Goal: Information Seeking & Learning: Check status

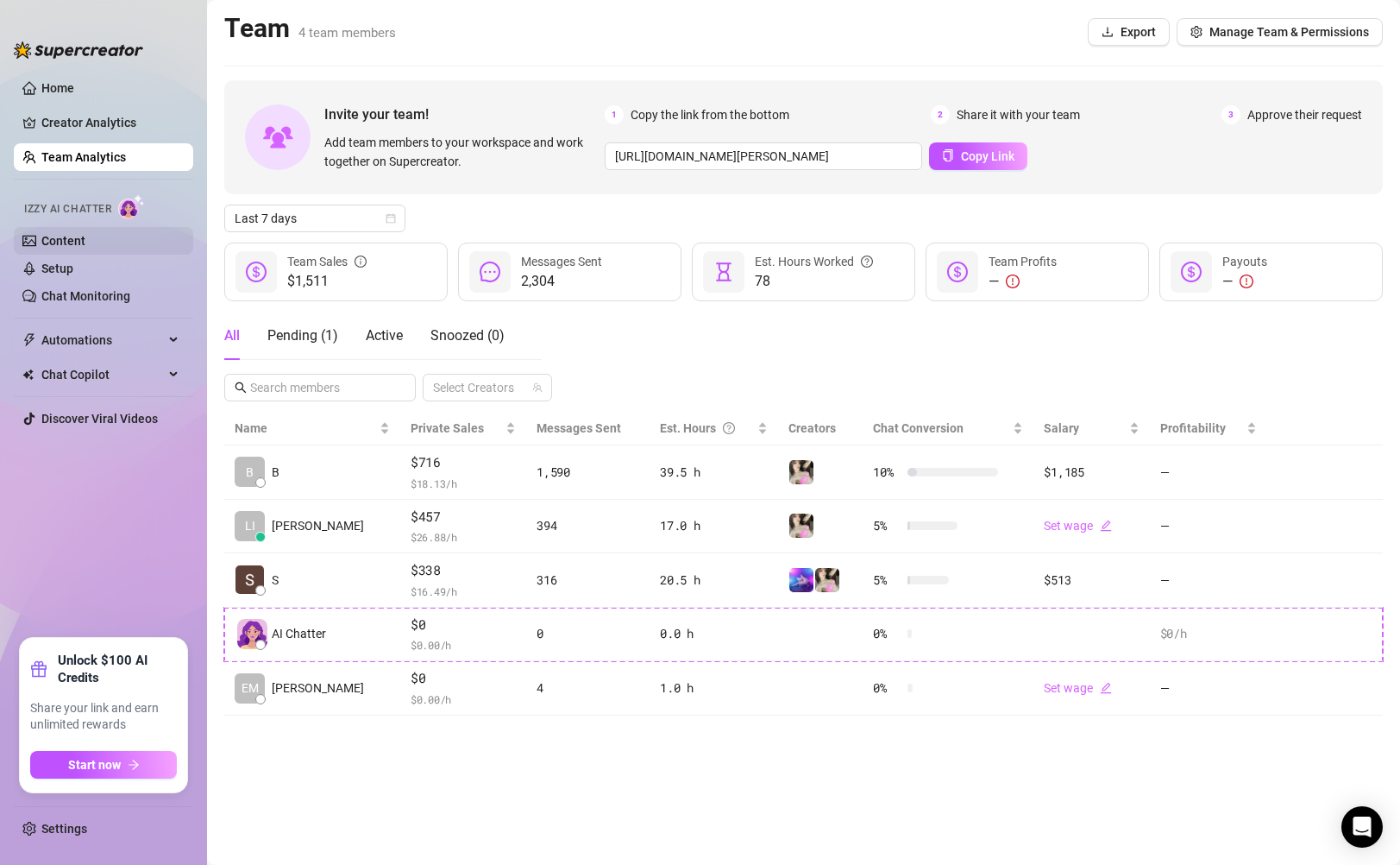
click at [71, 243] on link "Content" at bounding box center [63, 240] width 44 height 14
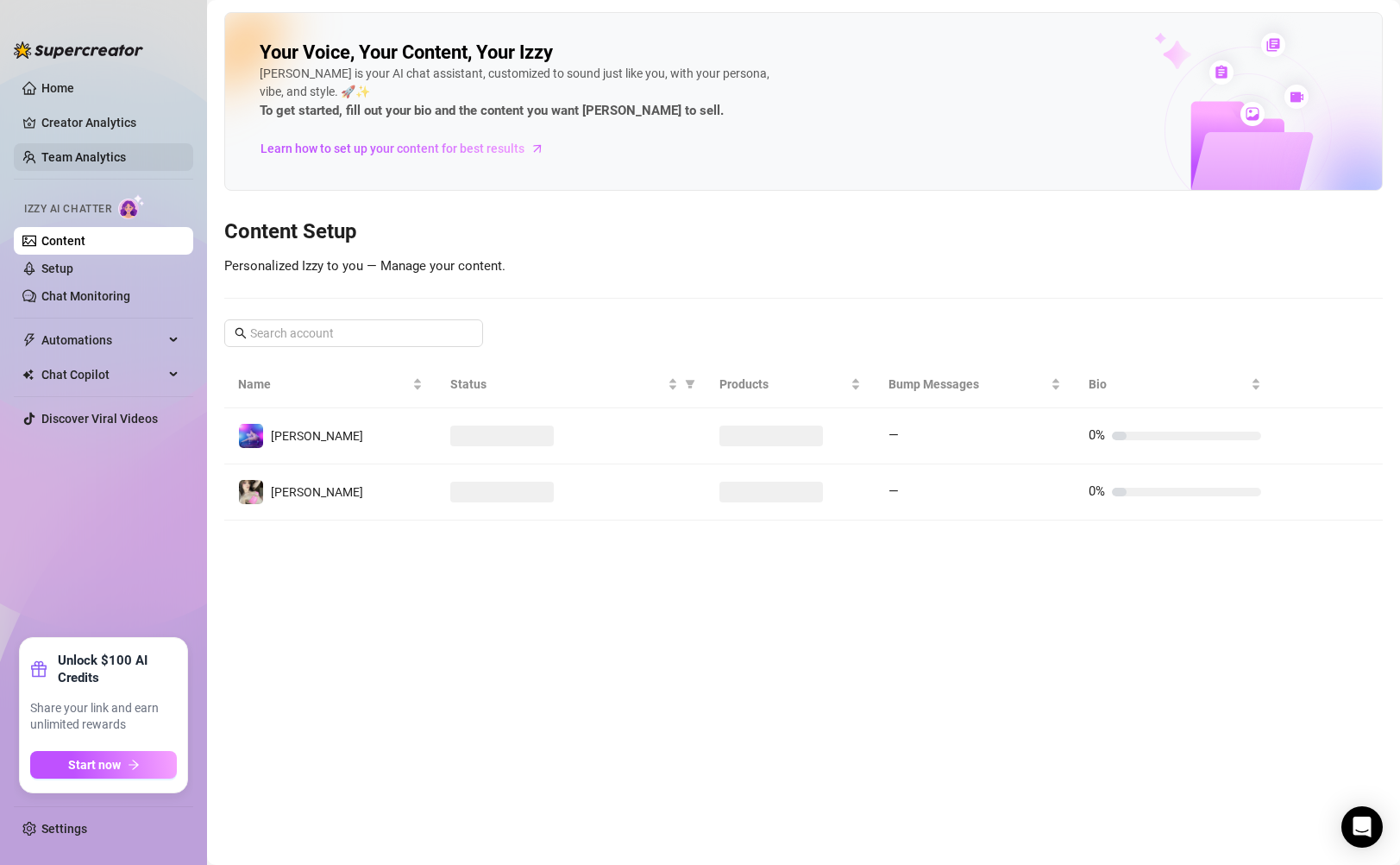
click at [94, 157] on link "Team Analytics" at bounding box center [83, 157] width 84 height 14
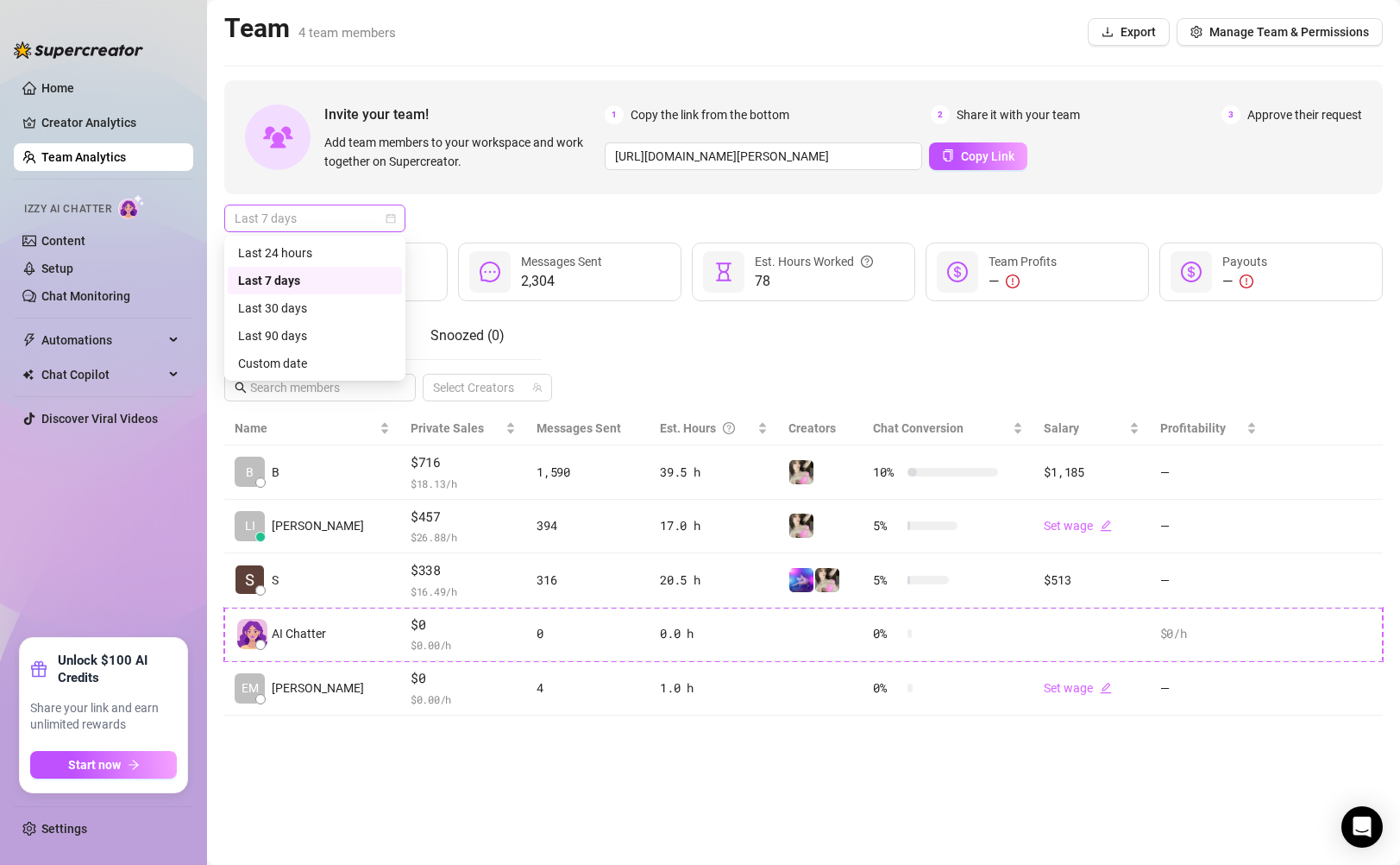
click at [365, 216] on span "Last 7 days" at bounding box center [315, 218] width 161 height 26
click at [331, 255] on div "Last 24 hours" at bounding box center [315, 253] width 153 height 19
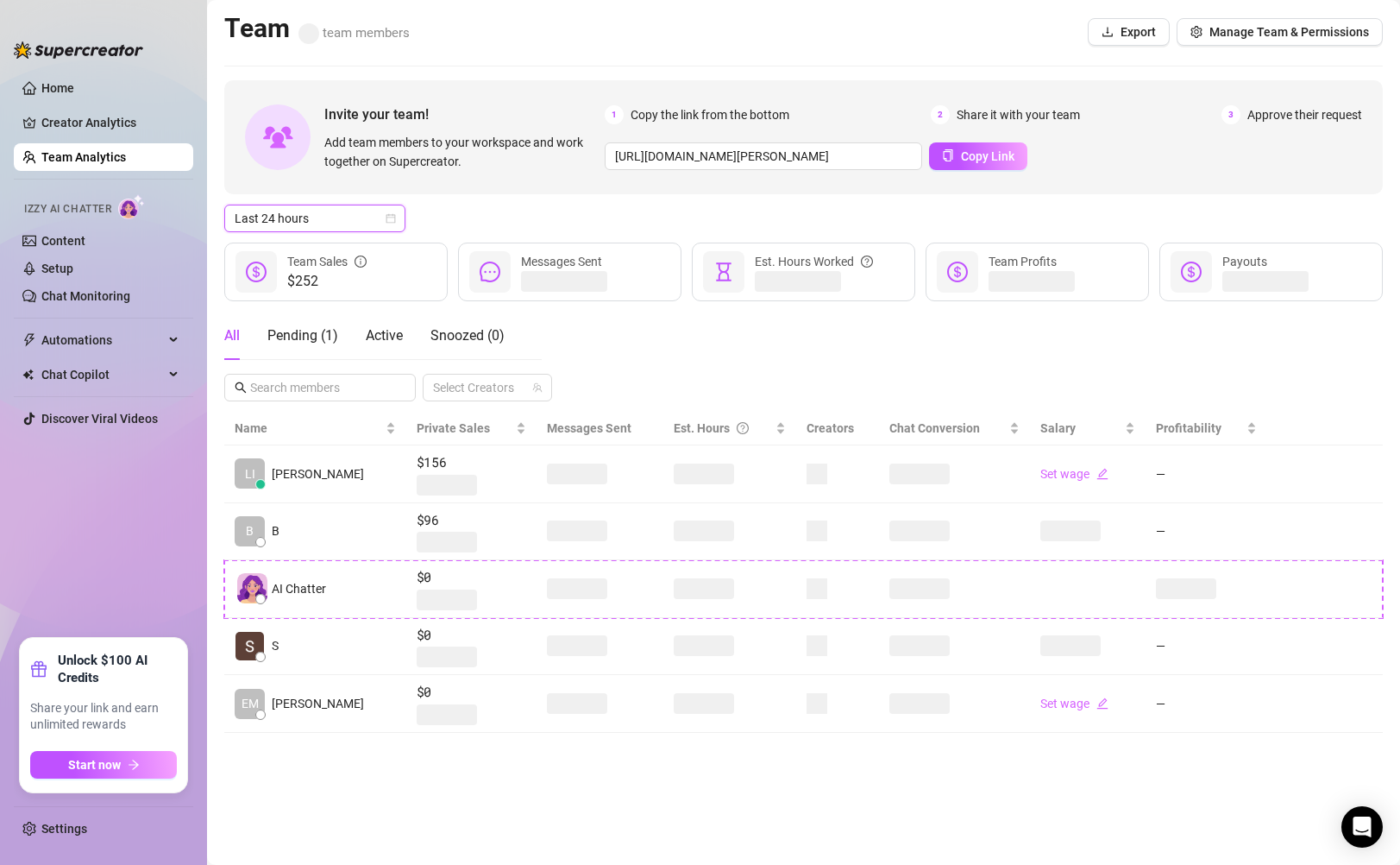
click at [389, 221] on icon "calendar" at bounding box center [391, 218] width 11 height 11
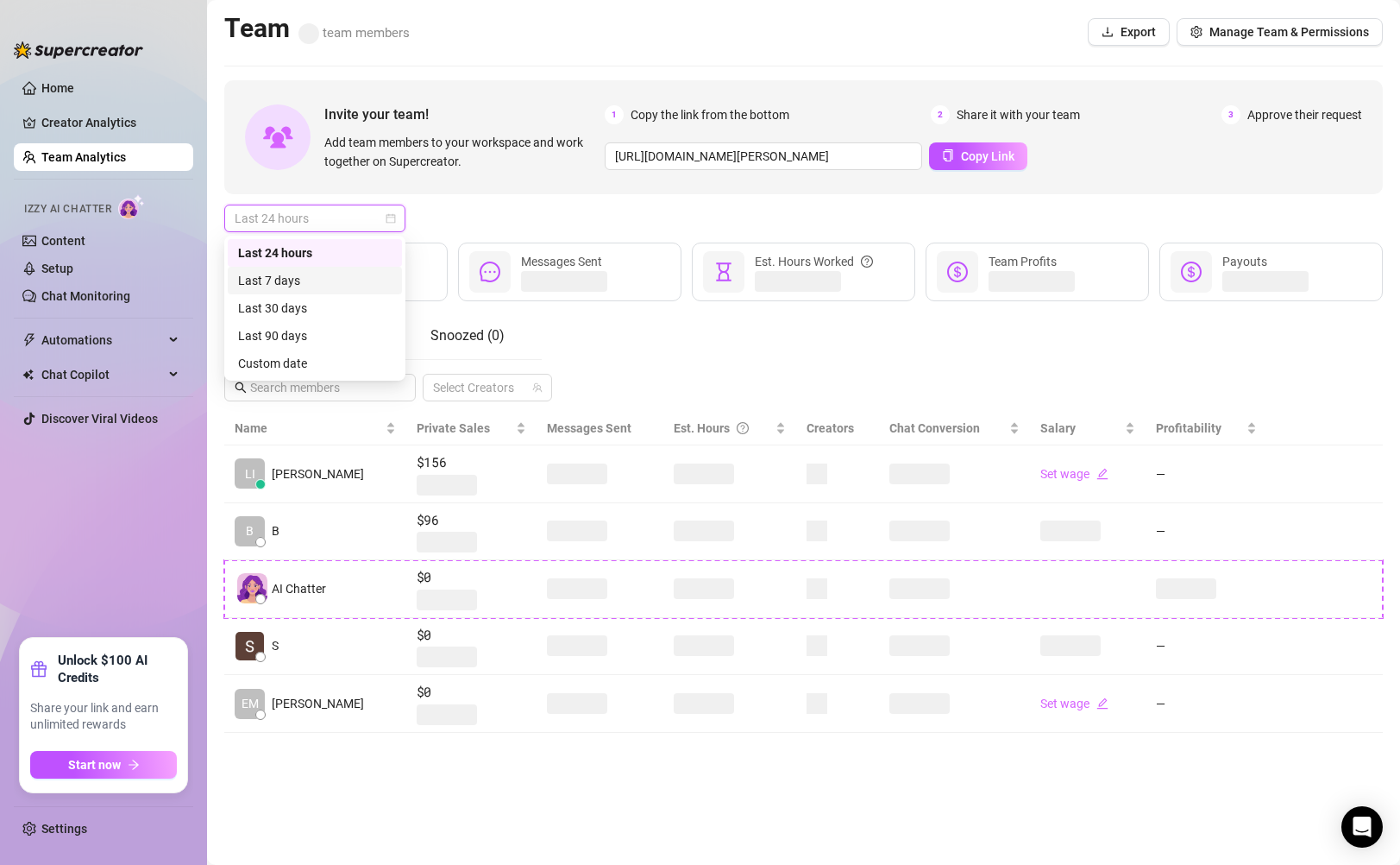
click at [354, 278] on div "Last 7 days" at bounding box center [315, 280] width 153 height 19
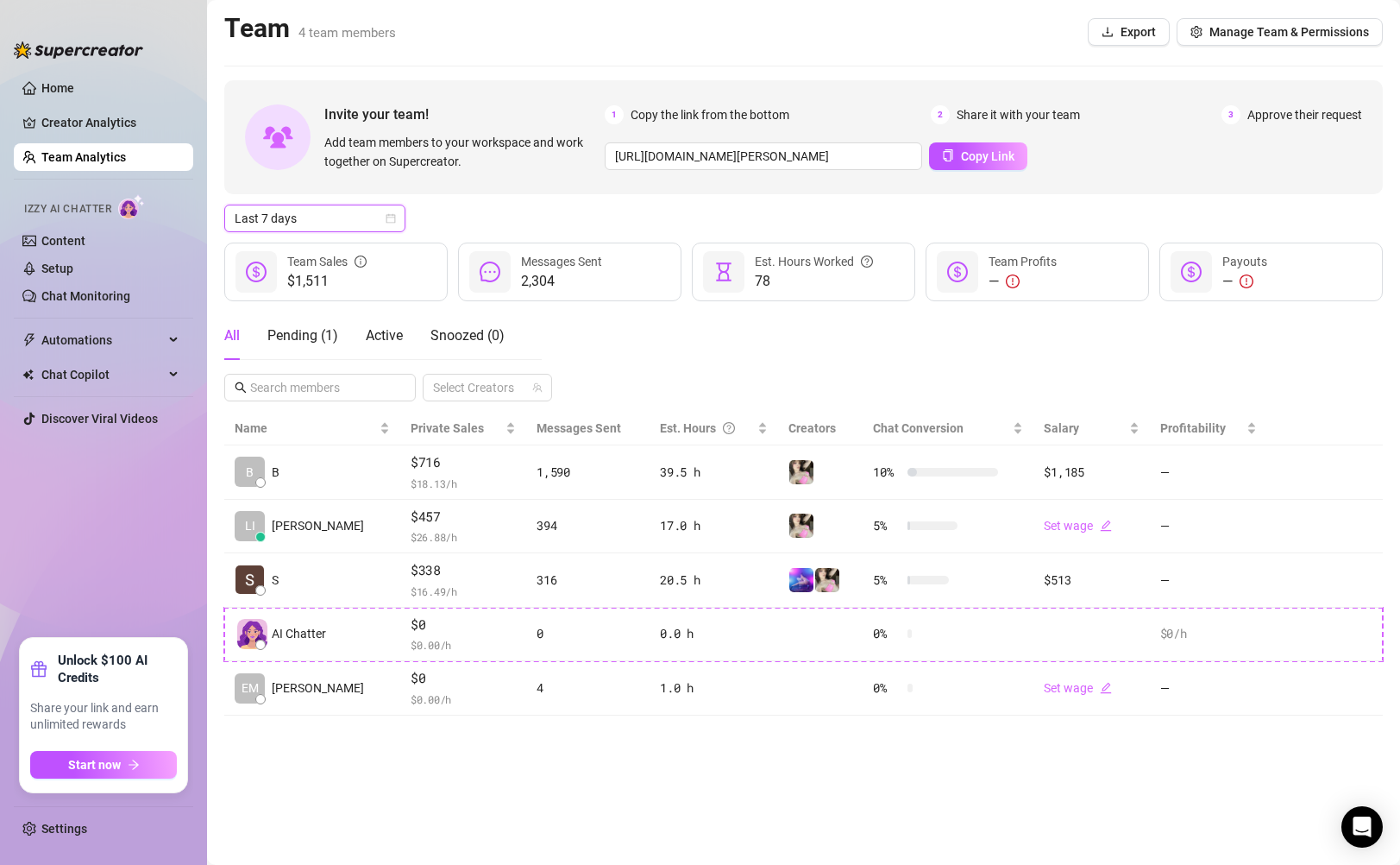
click at [347, 227] on span "Last 7 days" at bounding box center [315, 218] width 161 height 26
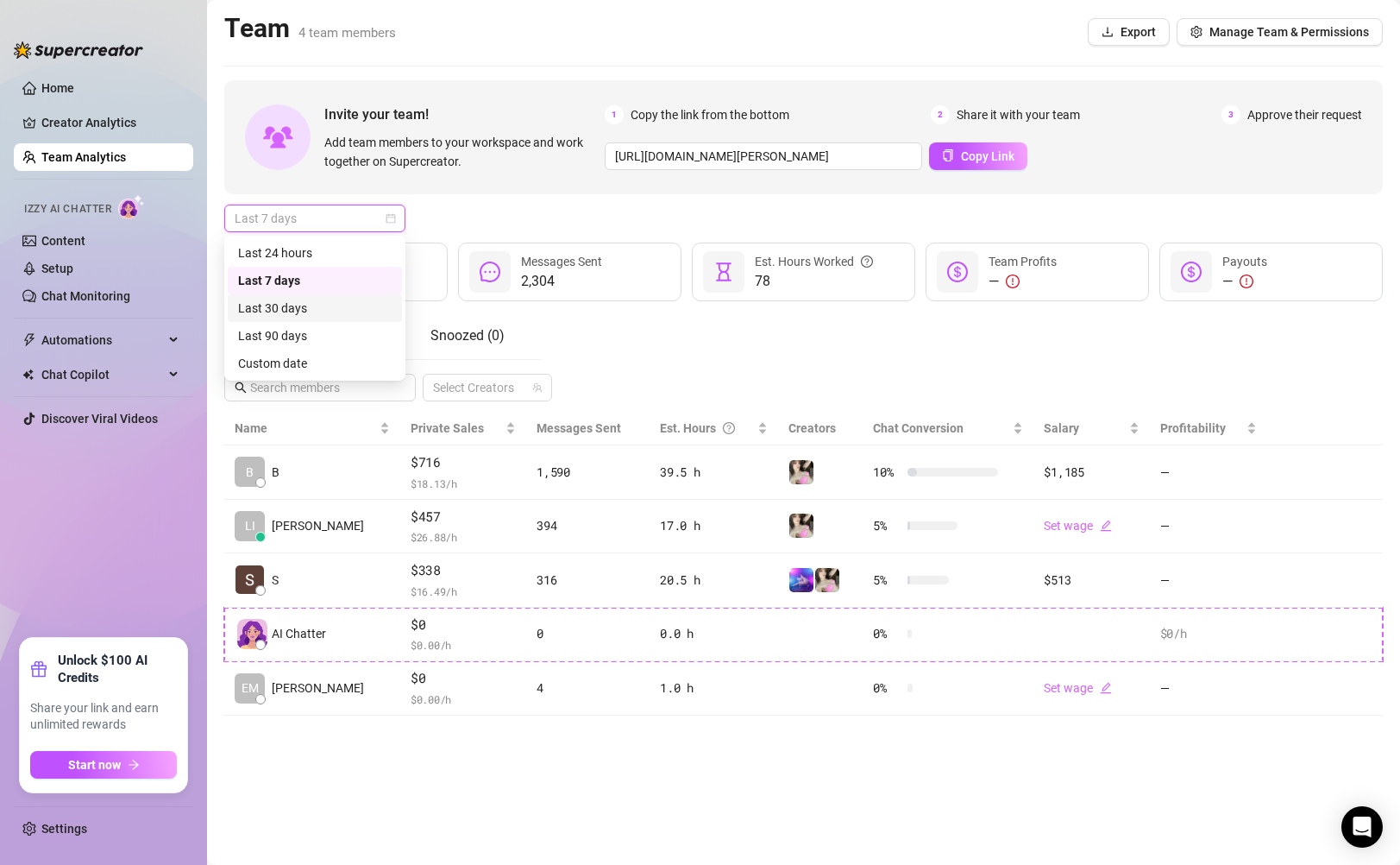
click at [318, 302] on div "Last 30 days" at bounding box center [315, 308] width 153 height 19
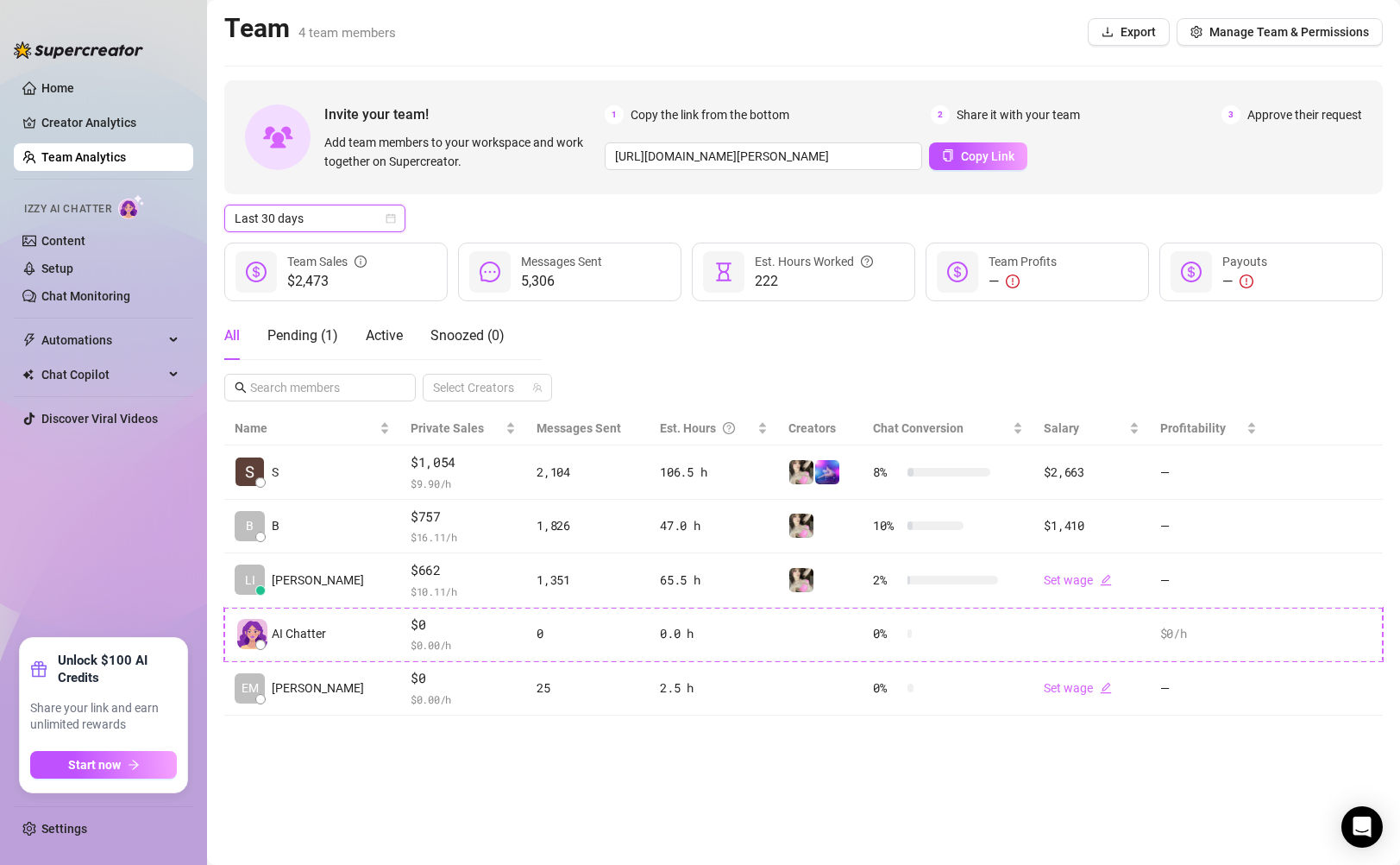
click at [388, 225] on span "Last 30 days" at bounding box center [315, 218] width 161 height 26
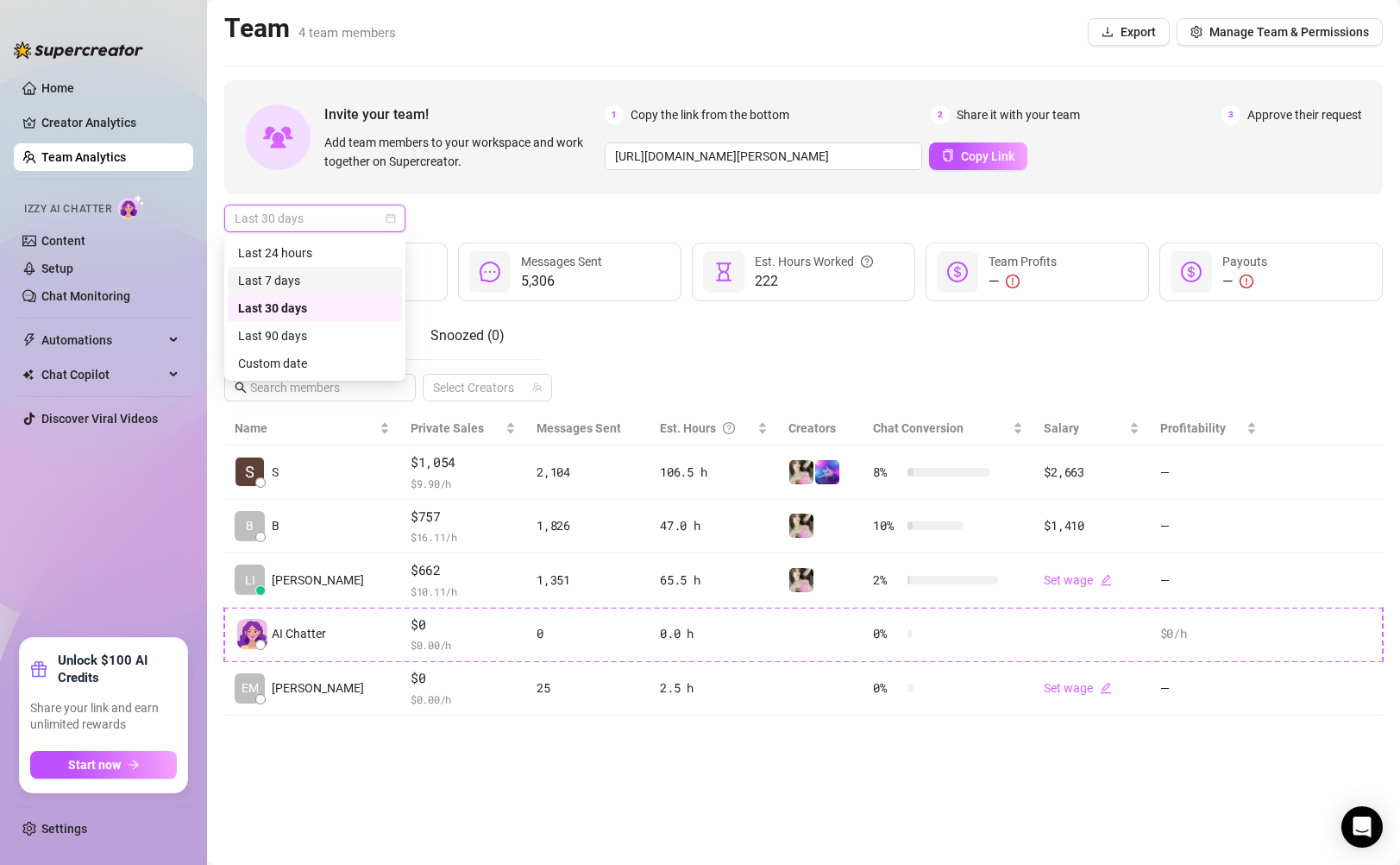
click at [335, 275] on div "Last 7 days" at bounding box center [315, 280] width 153 height 19
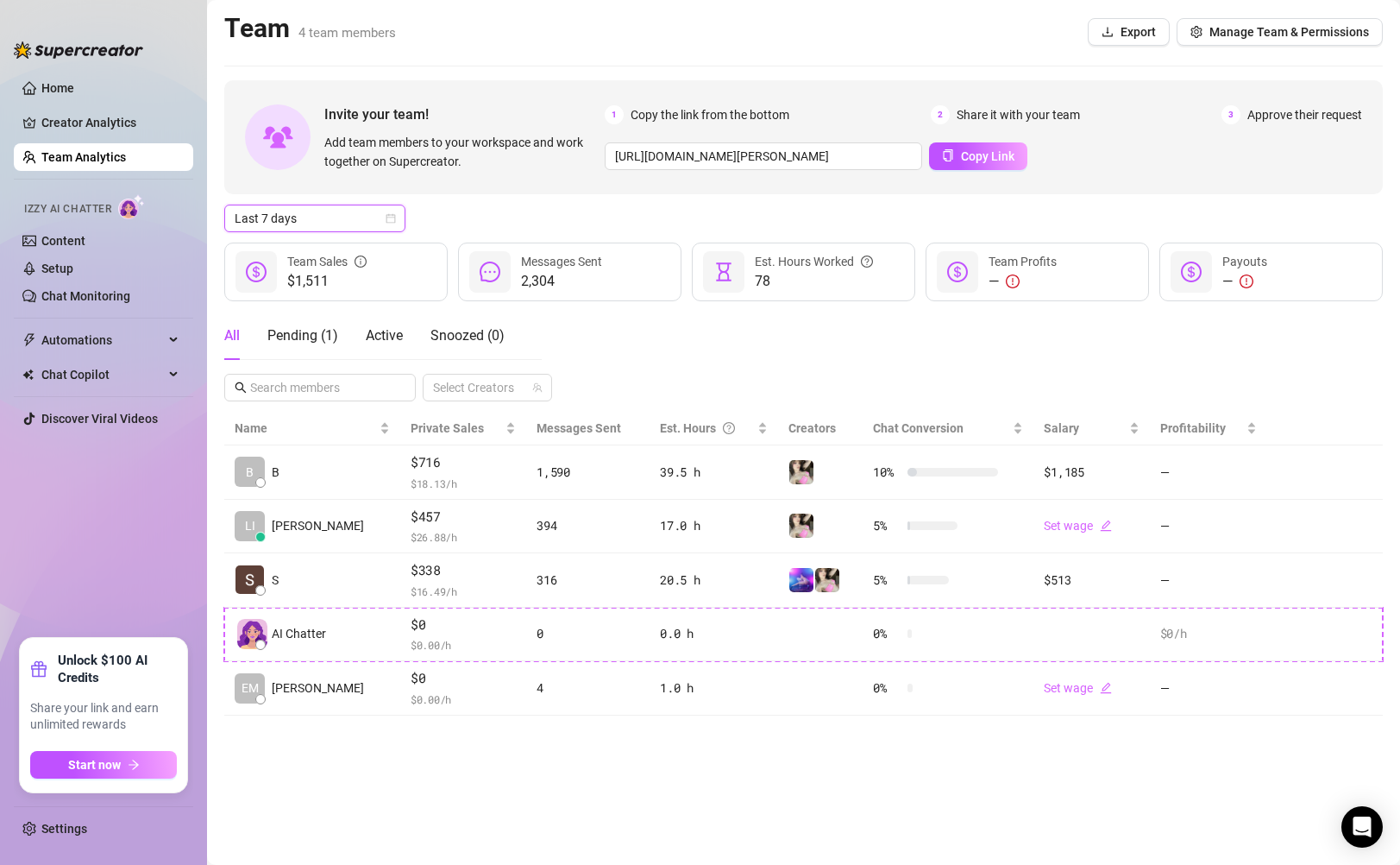
click at [363, 226] on span "Last 7 days" at bounding box center [315, 218] width 161 height 26
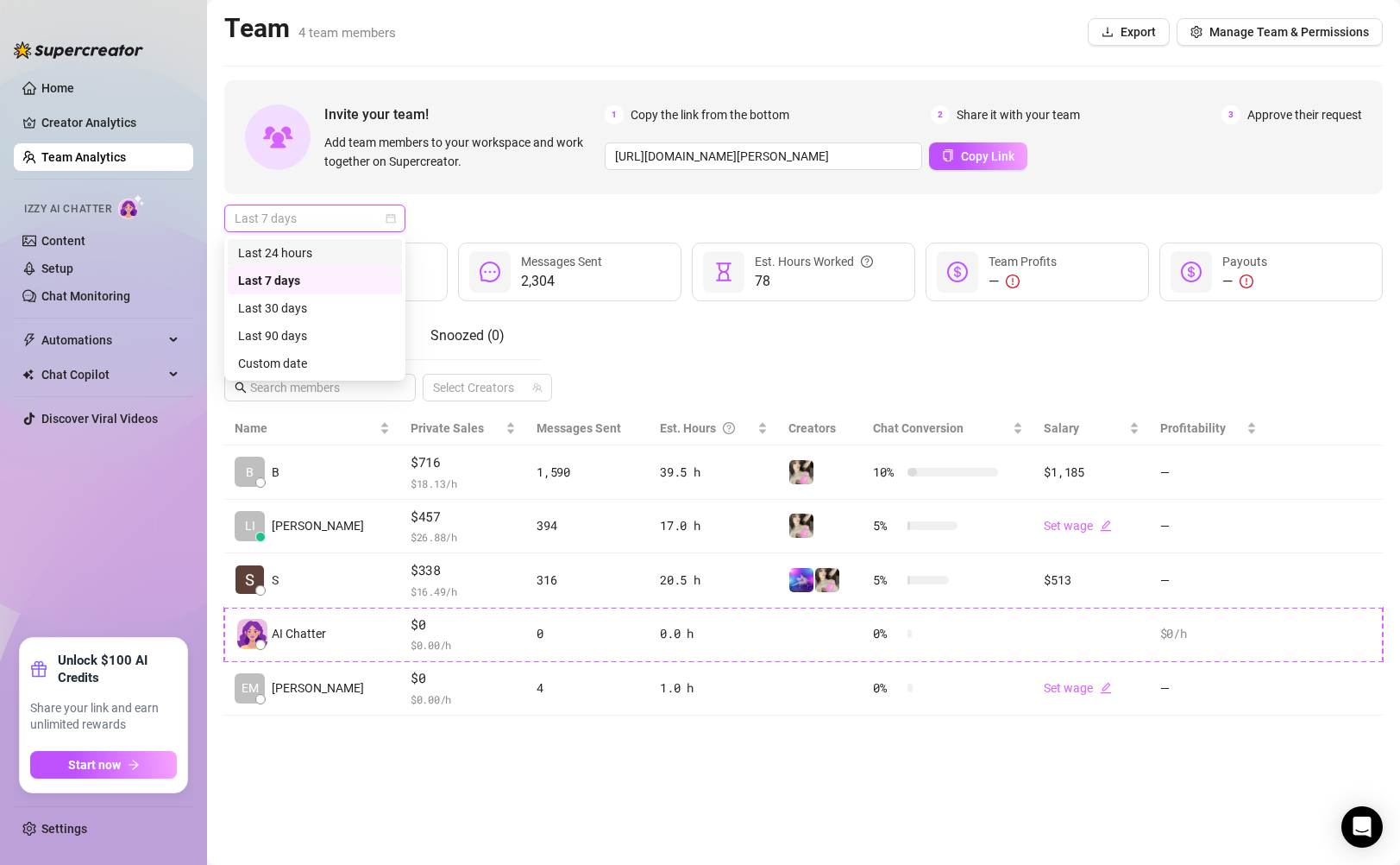
click at [355, 254] on div "Last 24 hours" at bounding box center [315, 253] width 153 height 19
